Goal: Information Seeking & Learning: Learn about a topic

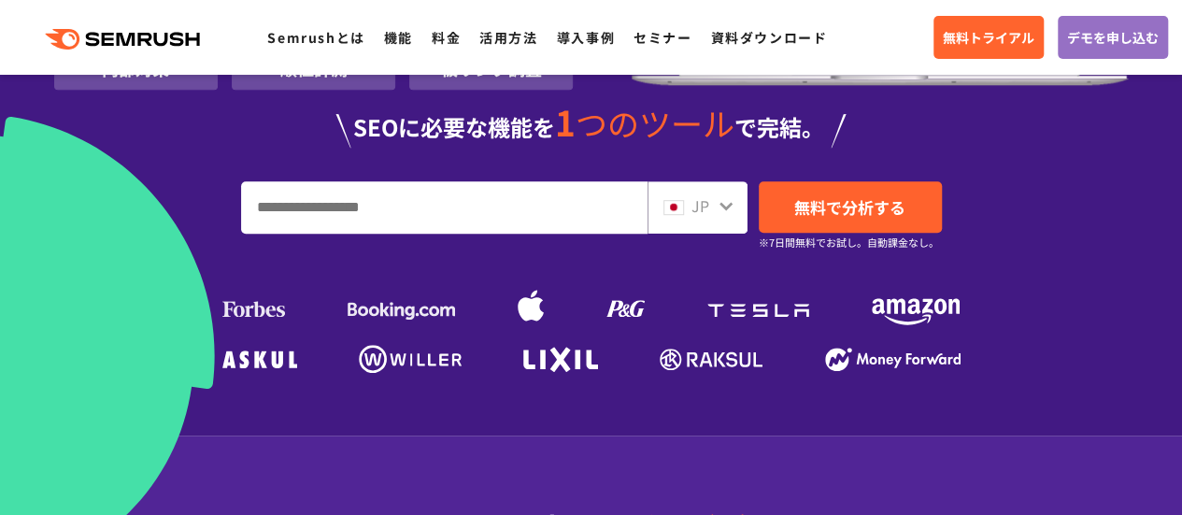
scroll to position [451, 0]
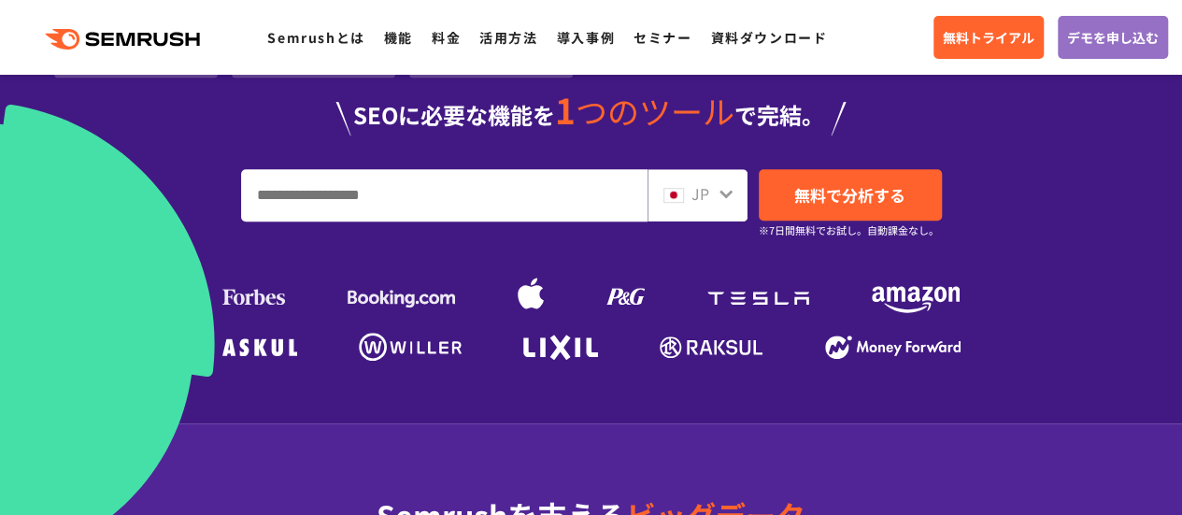
click at [490, 202] on input "URL、キーワードを入力してください" at bounding box center [444, 195] width 405 height 50
type input "*"
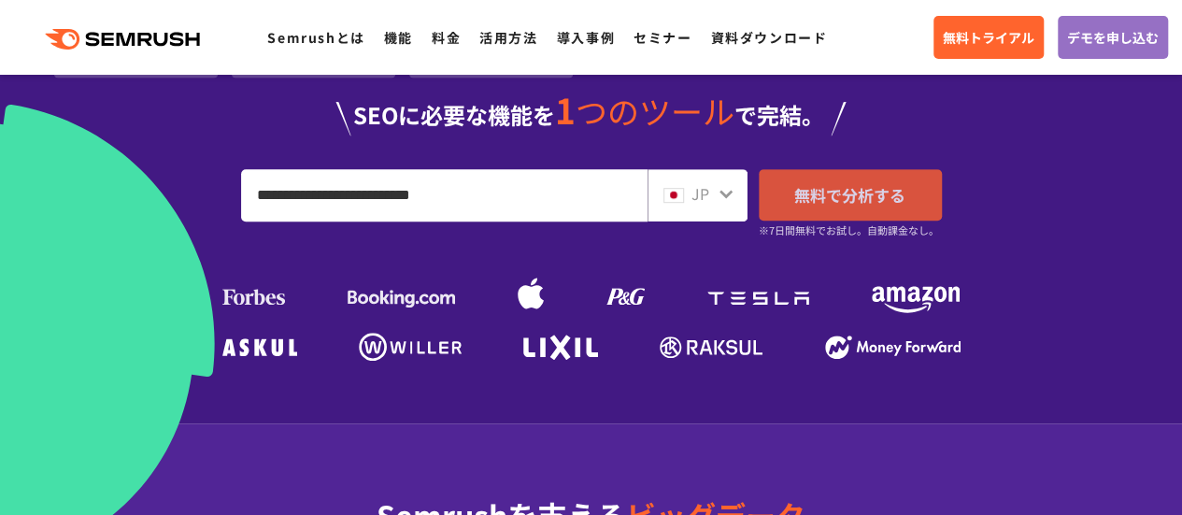
type input "**********"
click at [839, 194] on span "無料で分析する" at bounding box center [849, 194] width 111 height 23
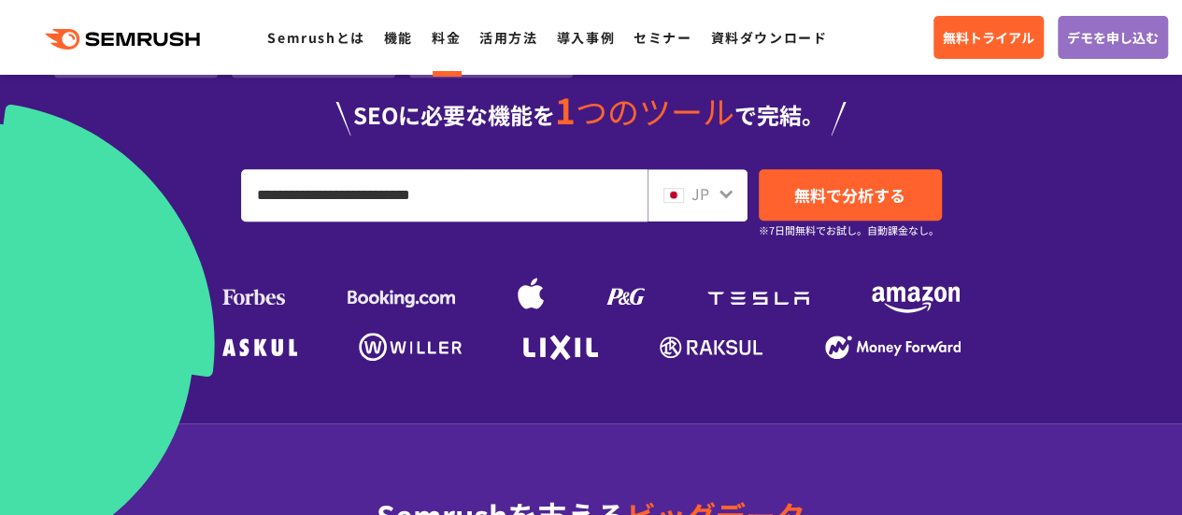
click at [444, 47] on li "料金" at bounding box center [446, 37] width 29 height 24
click at [445, 47] on link "料金" at bounding box center [446, 37] width 29 height 19
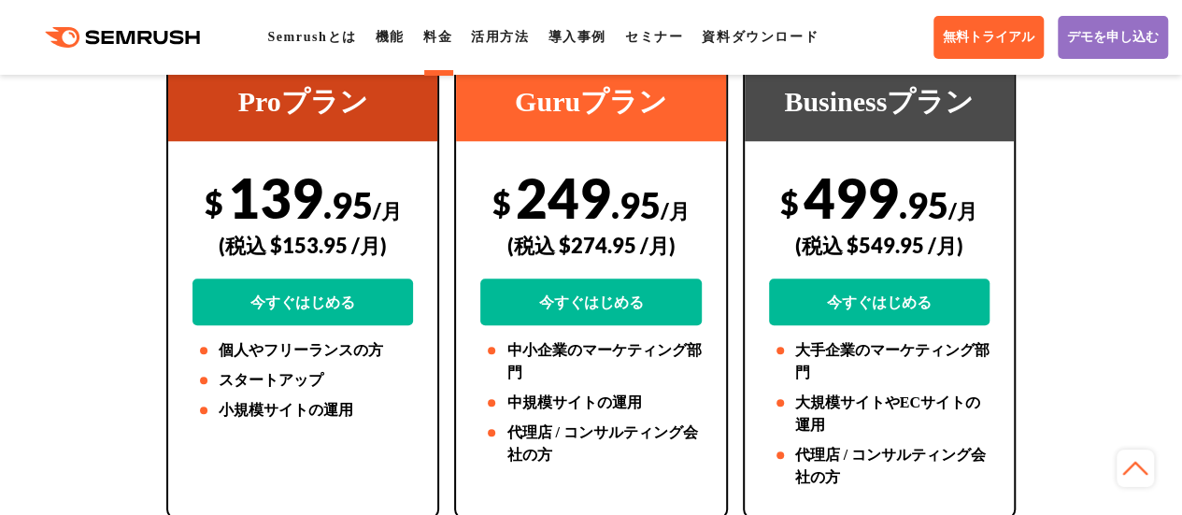
scroll to position [476, 0]
